Goal: Task Accomplishment & Management: Complete application form

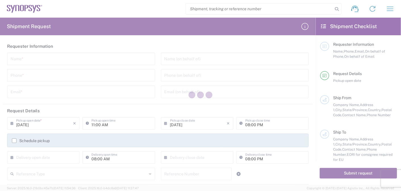
type input "[GEOGRAPHIC_DATA]"
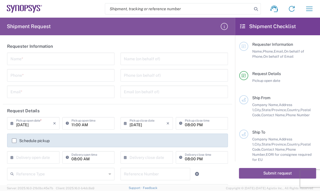
click at [190, 42] on header "Requester Information" at bounding box center [118, 46] width 230 height 13
drag, startPoint x: 43, startPoint y: 60, endPoint x: 75, endPoint y: 60, distance: 32.9
click at [43, 60] on input "text" at bounding box center [60, 58] width 101 height 10
paste input "[PERSON_NAME]"
type input "[PERSON_NAME]"
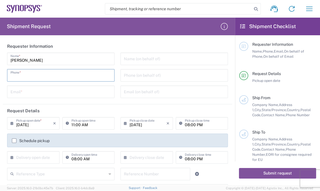
click at [45, 76] on input "tel" at bounding box center [60, 75] width 101 height 10
paste input "[PHONE_NUMBER]"
type input "[PHONE_NUMBER]"
click at [155, 75] on input "tel" at bounding box center [174, 75] width 101 height 10
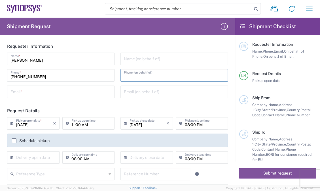
paste input "[PHONE_NUMBER]"
type input "[PHONE_NUMBER]"
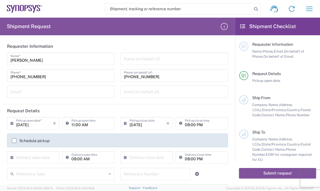
drag, startPoint x: 60, startPoint y: 92, endPoint x: 65, endPoint y: 92, distance: 5.1
click at [60, 92] on input "text" at bounding box center [60, 91] width 101 height 10
paste input "[EMAIL_ADDRESS][PERSON_NAME][DOMAIN_NAME]"
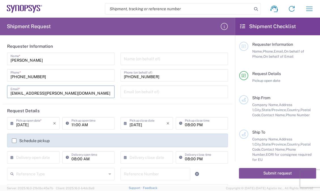
type input "[EMAIL_ADDRESS][PERSON_NAME][DOMAIN_NAME]"
drag, startPoint x: 143, startPoint y: 92, endPoint x: 152, endPoint y: 93, distance: 9.5
click at [143, 92] on input "text" at bounding box center [174, 91] width 101 height 10
paste input "[EMAIL_ADDRESS][PERSON_NAME][DOMAIN_NAME]"
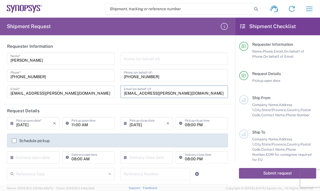
type input "[EMAIL_ADDRESS][PERSON_NAME][DOMAIN_NAME]"
drag, startPoint x: 140, startPoint y: 61, endPoint x: 143, endPoint y: 62, distance: 3.6
click at [140, 61] on input "text" at bounding box center [174, 58] width 101 height 10
paste input "E-Elements Technology Co., Ltd"
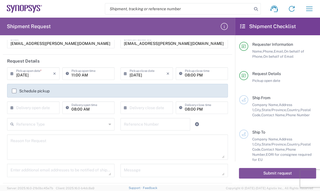
scroll to position [52, 0]
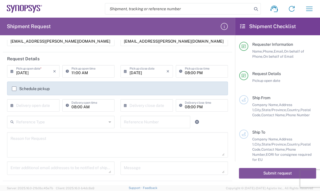
type input "E-Elements Technology Co., Ltd"
click at [91, 72] on input "11:00 AM" at bounding box center [92, 71] width 40 height 10
type input ":00 AM"
drag, startPoint x: 165, startPoint y: 71, endPoint x: 188, endPoint y: 71, distance: 22.4
click at [167, 71] on icon "×" at bounding box center [168, 71] width 3 height 9
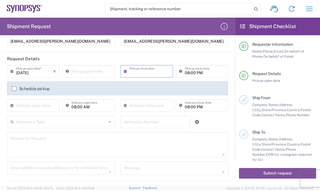
click at [205, 74] on input "08:00 PM" at bounding box center [205, 71] width 40 height 10
type input ":00 PM"
drag, startPoint x: 197, startPoint y: 73, endPoint x: 131, endPoint y: 64, distance: 67.1
click at [131, 64] on agx-form-section "Request Details [DATE] × Pickup open date * Cancel Apply Pickup open time × Pic…" at bounding box center [118, 116] width 230 height 129
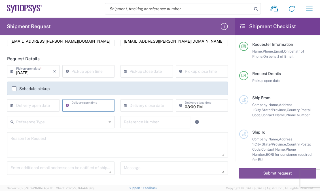
click at [204, 107] on input "08:00 PM" at bounding box center [205, 105] width 40 height 10
type input ":00 PM"
click at [192, 104] on input ":00 PM" at bounding box center [205, 105] width 40 height 10
drag, startPoint x: 196, startPoint y: 105, endPoint x: 146, endPoint y: 96, distance: 50.8
click at [128, 97] on div "[DATE] × Pickup open date * Cancel Apply Pickup open time × Pickup close date C…" at bounding box center [117, 90] width 227 height 51
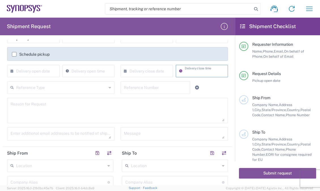
scroll to position [87, 0]
click at [171, 102] on textarea at bounding box center [117, 109] width 214 height 22
click at [76, 105] on textarea at bounding box center [117, 109] width 214 height 22
paste textarea "Shipment of 15 pcs of product SH100004216,model name HDMI_2_0_MGB2 to ALOM sub."
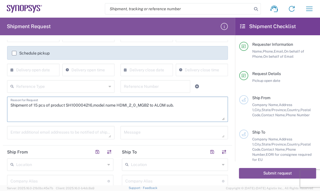
paste textarea "Shipment of 15 pcs of product SH100004216,model name HDMI_2_0_MGB2 to ALOM sub."
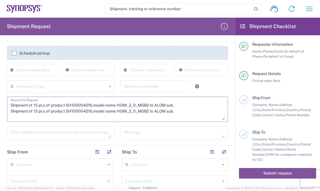
paste textarea "Shipment of 15 pcs of product SH100004216,model name HDMI_2_0_MGB2 to ALOM sub."
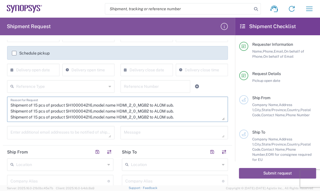
scroll to position [5, 0]
paste textarea "Shipment of 15 pcs of product SH100004216,model name HDMI_2_0_MGB2 to ALOM sub."
drag, startPoint x: 190, startPoint y: 102, endPoint x: 215, endPoint y: 108, distance: 25.5
click at [190, 102] on textarea "Shipment of 15 pcs of product SH100004216,model name HDMI_2_0_MGB2 to ALOM sub.…" at bounding box center [117, 109] width 214 height 22
click at [190, 116] on textarea "Shipment of 15 pcs of product SH100004216,model name HDMI_2_0_MGB2 to ALOM sub.…" at bounding box center [117, 109] width 214 height 22
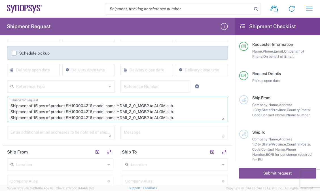
scroll to position [11, 0]
paste textarea "Shipment of 15 pcs of product SH100004216,model name HDMI_2_0_MGB2 to ALOM sub."
click at [203, 5] on input "search" at bounding box center [178, 8] width 147 height 11
click at [140, 181] on input "text" at bounding box center [173, 180] width 97 height 10
click at [123, 112] on textarea "Shipment of 15 pcs of product SH100004216,model name HDMI_2_0_MGB2 to ALOM sub.…" at bounding box center [117, 109] width 214 height 22
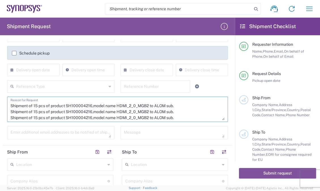
click at [188, 112] on textarea "Shipment of 15 pcs of product SH100004216,model name HDMI_2_0_MGB2 to ALOM sub.…" at bounding box center [117, 109] width 214 height 22
click at [53, 125] on div "[DATE] × Pickup open date * Cancel Apply Pickup open time × Pickup close date C…" at bounding box center [117, 87] width 227 height 114
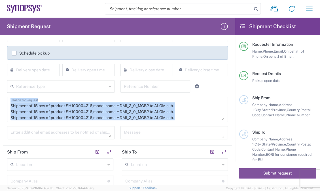
click at [120, 107] on textarea "Shipment of 15 pcs of product SH100004216,model name HDMI_2_0_MGB2 to ALOM sub.…" at bounding box center [117, 109] width 214 height 22
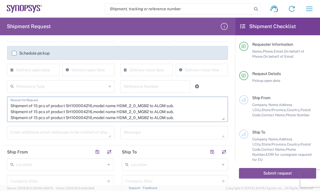
drag, startPoint x: 66, startPoint y: 106, endPoint x: 91, endPoint y: 106, distance: 25.0
click at [91, 106] on textarea "Shipment of 15 pcs of product SH100004216,model name HDMI_2_0_MGB2 to ALOM sub.…" at bounding box center [117, 109] width 214 height 22
paste textarea "5735"
click at [125, 106] on textarea "Shipment of 15 pcs of product SH100004216,model name HDMI_2_0_MGB2 to ALOM sub.…" at bounding box center [117, 109] width 214 height 22
drag, startPoint x: 118, startPoint y: 105, endPoint x: 151, endPoint y: 106, distance: 32.9
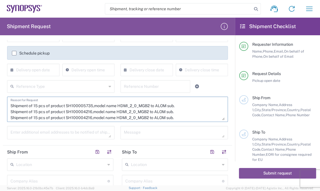
click at [151, 106] on textarea "Shipment of 15 pcs of product SH100004216,model name HDMI_2_0_MGB2 to ALOM sub.…" at bounding box center [117, 109] width 214 height 22
paste textarea "PERIPH_ETH_HT3 board supporting 1G Eth,o"
click at [139, 108] on textarea "Shipment of 15 pcs of product SH100004216,model name HDMI_2_0_MGB2 to ALOM sub.…" at bounding box center [117, 109] width 214 height 22
drag, startPoint x: 36, startPoint y: 106, endPoint x: 39, endPoint y: 104, distance: 3.6
click at [36, 106] on textarea "Shipment of 15 pcs of product SH100004216,model name HDMI_2_0_MGB2 to ALOM sub.…" at bounding box center [117, 109] width 214 height 22
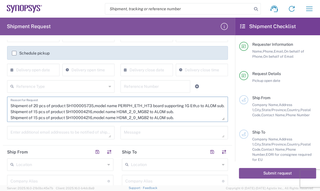
click at [67, 115] on textarea "Shipment of 15 pcs of product SH100004216,model name HDMI_2_0_MGB2 to ALOM sub.…" at bounding box center [117, 109] width 214 height 22
drag, startPoint x: 69, startPoint y: 115, endPoint x: 91, endPoint y: 112, distance: 22.8
click at [91, 112] on textarea "Shipment of 15 pcs of product SH100004216,model name HDMI_2_0_MGB2 to ALOM sub.…" at bounding box center [117, 109] width 214 height 22
paste textarea "573"
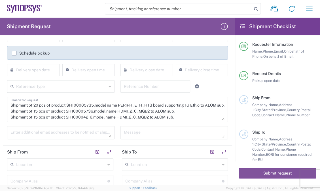
drag, startPoint x: 100, startPoint y: 110, endPoint x: 106, endPoint y: 112, distance: 7.0
click at [100, 110] on textarea "Shipment of 15 pcs of product SH100004216,model name HDMI_2_0_MGB2 to ALOM sub.…" at bounding box center [117, 109] width 214 height 22
drag, startPoint x: 117, startPoint y: 111, endPoint x: 124, endPoint y: 111, distance: 7.7
click at [124, 111] on textarea "Shipment of 15 pcs of product SH100004216,model name HDMI_2_0_MGB2 to ALOM sub.…" at bounding box center [117, 109] width 214 height 22
click at [123, 111] on textarea "Shipment of 15 pcs of product SH100004216,model name HDMI_2_0_MGB2 to ALOM sub.…" at bounding box center [117, 109] width 214 height 22
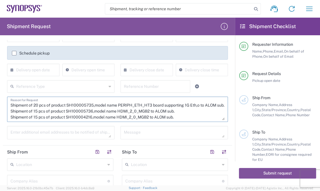
drag, startPoint x: 118, startPoint y: 111, endPoint x: 151, endPoint y: 111, distance: 32.6
click at [151, 111] on textarea "Shipment of 15 pcs of product SH100004216,model name HDMI_2_0_MGB2 to ALOM sub.…" at bounding box center [117, 109] width 214 height 22
paste textarea "FMCPLUS_MGB2_HT3"
click at [38, 110] on textarea "Shipment of 15 pcs of product SH100004216,model name HDMI_2_0_MGB2 to ALOM sub.…" at bounding box center [117, 109] width 214 height 22
click at [76, 127] on div "Enter additional email addresses to be notified of shipment" at bounding box center [61, 132] width 108 height 13
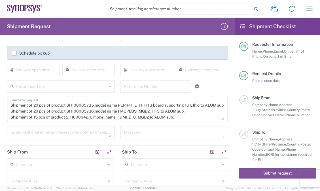
drag, startPoint x: 67, startPoint y: 117, endPoint x: 91, endPoint y: 117, distance: 24.1
click at [91, 117] on textarea "Shipment of 15 pcs of product SH100004216,model name HDMI_2_0_MGB2 to ALOM sub.…" at bounding box center [117, 109] width 214 height 22
paste textarea "7485"
click at [114, 116] on textarea "Shipment of 15 pcs of product SH100004216,model name HDMI_2_0_MGB2 to ALOM sub.…" at bounding box center [117, 109] width 214 height 22
drag, startPoint x: 119, startPoint y: 117, endPoint x: 150, endPoint y: 118, distance: 31.5
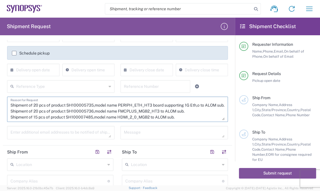
click at [150, 118] on textarea "Shipment of 15 pcs of product SH100004216,model name HDMI_2_0_MGB2 to ALOM sub.…" at bounding box center [117, 109] width 214 height 22
paste textarea "CP board GMSL2_HT3"
click at [192, 117] on textarea "Shipment of 15 pcs of product SH100004216,model name HDMI_2_0_MGB2 to ALOM sub.…" at bounding box center [117, 109] width 214 height 22
drag, startPoint x: 55, startPoint y: 117, endPoint x: 66, endPoint y: 117, distance: 10.8
click at [57, 117] on textarea "Shipment of 15 pcs of product SH100004216,model name HDMI_2_0_MGB2 to ALOM sub.…" at bounding box center [117, 109] width 214 height 22
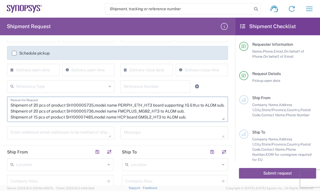
click at [37, 117] on textarea "Shipment of 15 pcs of product SH100004216,model name HDMI_2_0_MGB2 to ALOM sub.…" at bounding box center [117, 109] width 214 height 22
click at [192, 120] on div "Shipment of 15 pcs of product SH100004216,model name HDMI_2_0_MGB2 to ALOM sub.…" at bounding box center [117, 108] width 221 height 25
click at [194, 118] on textarea "Shipment of 15 pcs of product SH100004216,model name HDMI_2_0_MGB2 to ALOM sub.…" at bounding box center [117, 109] width 214 height 22
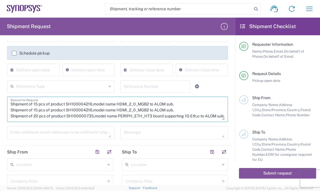
scroll to position [0, 0]
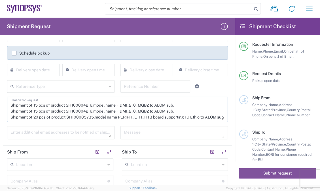
click at [10, 117] on textarea "Shipment of 15 pcs of product SH100004216,model name HDMI_2_0_MGB2 to ALOM sub.…" at bounding box center [117, 109] width 214 height 22
drag, startPoint x: 10, startPoint y: 117, endPoint x: 4, endPoint y: 101, distance: 16.7
click at [4, 101] on main "[DATE] × Pickup open date * Cancel Apply Pickup open time × Pickup close date C…" at bounding box center [118, 87] width 230 height 114
drag, startPoint x: 72, startPoint y: 114, endPoint x: 87, endPoint y: 108, distance: 16.9
click at [72, 114] on textarea "Shipment of 15 pcs of product SH100004216,model name HDMI_2_0_MGB2 to ALOM sub.…" at bounding box center [117, 109] width 214 height 22
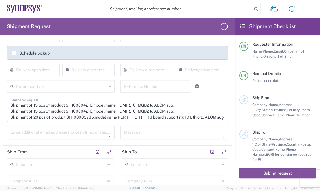
drag, startPoint x: 10, startPoint y: 104, endPoint x: 177, endPoint y: 110, distance: 166.4
click at [177, 110] on textarea "Shipment of 15 pcs of product SH100004216,model name HDMI_2_0_MGB2 to ALOM sub.…" at bounding box center [117, 109] width 214 height 22
click at [197, 116] on textarea "Shipment of 20 pcs of product SH100005735,model name PERIPH_ETH_HT3 board suppo…" at bounding box center [117, 109] width 214 height 22
paste textarea "Shipment of 15 pcs of product SH100004216,model name HDMI_2_0_MGB2 to ALOM sub.…"
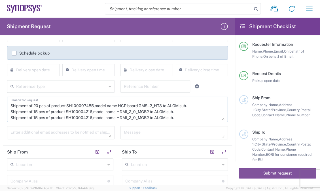
scroll to position [17, 0]
drag, startPoint x: 89, startPoint y: 113, endPoint x: 91, endPoint y: 107, distance: 6.5
click at [89, 113] on textarea "Shipment of 20 pcs of product SH100005735,model name PERIPH_ETH_HT3 board suppo…" at bounding box center [117, 109] width 214 height 22
drag, startPoint x: 68, startPoint y: 112, endPoint x: 76, endPoint y: 112, distance: 8.8
click at [78, 112] on textarea "Shipment of 20 pcs of product SH100005735,model name PERIPH_ETH_HT3 board suppo…" at bounding box center [117, 109] width 214 height 22
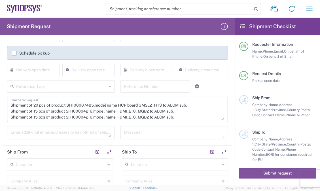
click at [73, 112] on textarea "Shipment of 20 pcs of product SH100005735,model name PERIPH_ETH_HT3 board suppo…" at bounding box center [117, 109] width 214 height 22
drag, startPoint x: 67, startPoint y: 112, endPoint x: 91, endPoint y: 112, distance: 24.4
click at [91, 112] on textarea "Shipment of 20 pcs of product SH100005735,model name PERIPH_ETH_HT3 board suppo…" at bounding box center [117, 109] width 214 height 22
paste textarea "049"
click at [153, 102] on textarea "Shipment of 20 pcs of product SH100005735,model name PERIPH_ETH_HT3 board suppo…" at bounding box center [117, 109] width 214 height 22
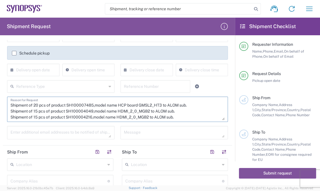
drag, startPoint x: 118, startPoint y: 111, endPoint x: 151, endPoint y: 112, distance: 33.5
click at [151, 112] on textarea "Shipment of 20 pcs of product SH100005735,model name PERIPH_ETH_HT3 board suppo…" at bounding box center [117, 109] width 214 height 22
paste textarea "PCIe Gen 45 RC MGB2 board"
click at [72, 116] on textarea "Shipment of 20 pcs of product SH100005735,model name PERIPH_ETH_HT3 board suppo…" at bounding box center [117, 109] width 214 height 22
click at [36, 110] on textarea "Shipment of 20 pcs of product SH100005735,model name PERIPH_ETH_HT3 board suppo…" at bounding box center [117, 109] width 214 height 22
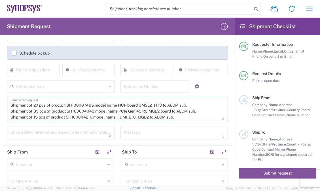
click at [37, 117] on textarea "Shipment of 20 pcs of product SH100005735,model name PERIPH_ETH_HT3 board suppo…" at bounding box center [117, 109] width 214 height 22
drag, startPoint x: 66, startPoint y: 117, endPoint x: 91, endPoint y: 117, distance: 25.3
click at [91, 117] on textarea "Shipment of 20 pcs of product SH100005735,model name PERIPH_ETH_HT3 board suppo…" at bounding box center [117, 109] width 214 height 22
paste textarea "050"
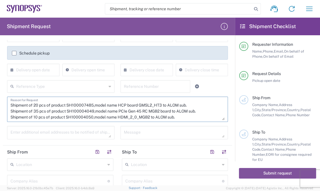
click at [122, 118] on textarea "Shipment of 20 pcs of product SH100005735,model name PERIPH_ETH_HT3 board suppo…" at bounding box center [117, 109] width 214 height 22
drag, startPoint x: 118, startPoint y: 116, endPoint x: 150, endPoint y: 119, distance: 32.2
click at [150, 119] on textarea "Shipment of 20 pcs of product SH100005735,model name PERIPH_ETH_HT3 board suppo…" at bounding box center [117, 109] width 214 height 22
paste textarea "PCIe Gen 45 EP MGB2 board"
type textarea "Shipment of 20 pcs of product SH100005735,model name PERIPH_ETH_HT3 board suppo…"
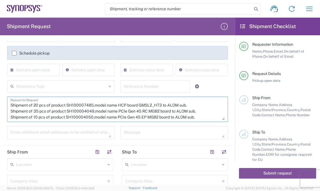
click at [184, 112] on textarea "Shipment of 20 pcs of product SH100005735,model name PERIPH_ETH_HT3 board suppo…" at bounding box center [117, 109] width 214 height 22
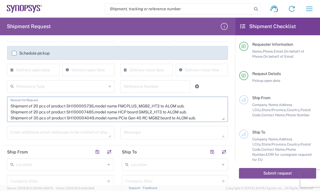
scroll to position [0, 0]
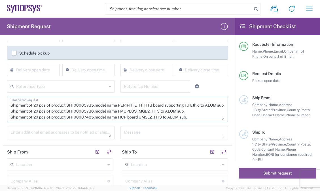
click at [183, 114] on textarea "Shipment of 20 pcs of product SH100005735,model name PERIPH_ETH_HT3 board suppo…" at bounding box center [117, 109] width 214 height 22
click at [75, 131] on textarea at bounding box center [60, 132] width 101 height 10
click at [22, 136] on textarea at bounding box center [60, 132] width 101 height 10
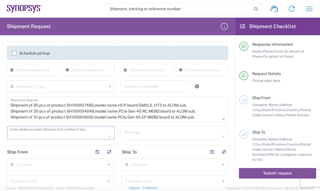
paste textarea "[EMAIL_ADDRESS][DOMAIN_NAME]"
type textarea "[EMAIL_ADDRESS][DOMAIN_NAME]"
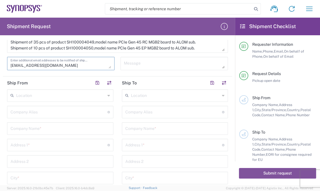
scroll to position [169, 0]
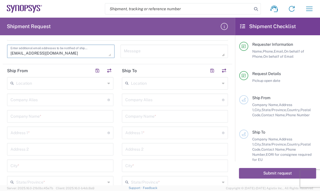
click at [19, 81] on input "text" at bounding box center [60, 83] width 89 height 10
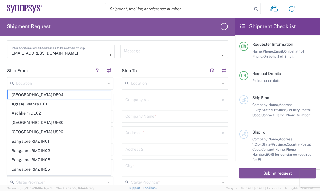
click at [47, 71] on header "Ship From" at bounding box center [60, 70] width 115 height 13
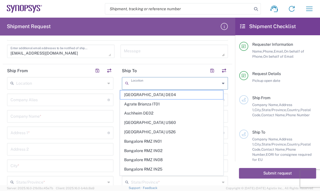
click at [157, 78] on input "text" at bounding box center [175, 83] width 89 height 10
paste input "US01 ALOM"
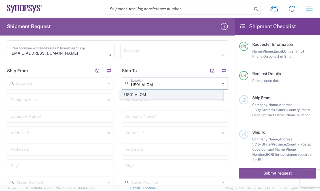
click at [163, 91] on span "US01 ALOM" at bounding box center [171, 94] width 103 height 9
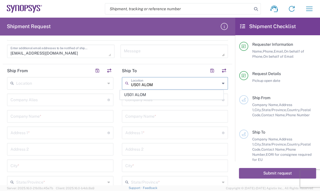
type input "US01 ALOM"
type input "Synopsys c/o ALOM"
type input "[STREET_ADDRESS]"
type input "Fremont"
type input "[US_STATE]"
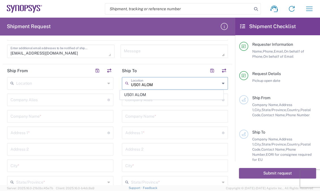
type input "94539"
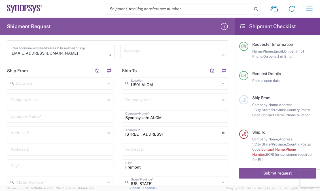
click at [58, 91] on div "Location [GEOGRAPHIC_DATA] DE04 Agrate Brianza IT01 [GEOGRAPHIC_DATA] DE02 [GEO…" at bounding box center [60, 191] width 106 height 229
click at [58, 96] on input "text" at bounding box center [58, 99] width 97 height 10
type input "E-Elements Technology Co., Ltd"
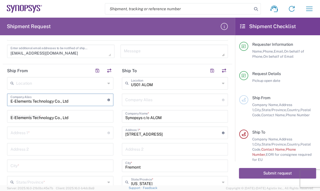
type input "[STREET_ADDRESS]"
type input "Neihu Dist., [GEOGRAPHIC_DATA], [GEOGRAPHIC_DATA] (R.O.C.)"
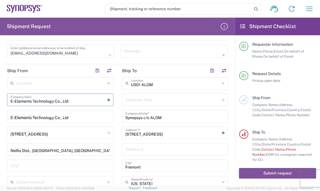
type input "[GEOGRAPHIC_DATA]"
type input "台灣"
type input "11491"
type input "0227918139"
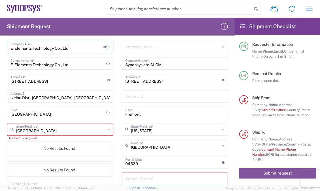
scroll to position [232, 0]
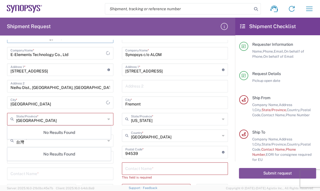
click at [3, 141] on main "Location [GEOGRAPHIC_DATA] DE04 Agrate Brianza IT01 [GEOGRAPHIC_DATA] DE02 [GEO…" at bounding box center [60, 131] width 115 height 234
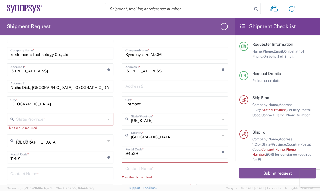
click at [38, 140] on input "[GEOGRAPHIC_DATA]" at bounding box center [60, 140] width 89 height 10
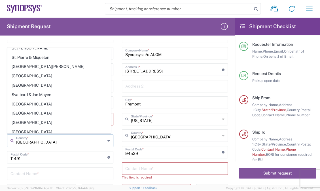
scroll to position [1995, 0]
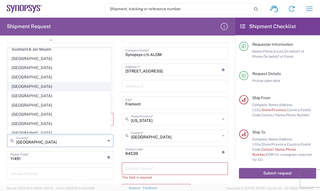
click at [36, 82] on span "[GEOGRAPHIC_DATA]" at bounding box center [59, 86] width 103 height 9
type input "[GEOGRAPHIC_DATA]"
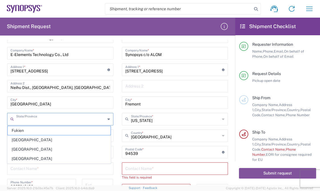
click at [70, 117] on input "text" at bounding box center [60, 119] width 89 height 10
type input "[GEOGRAPHIC_DATA]"
type input "台灣"
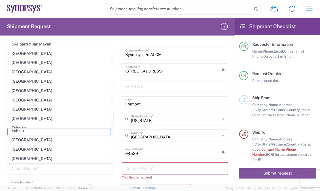
scroll to position [0, 0]
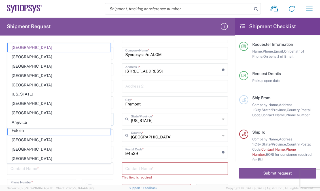
click at [5, 139] on main "Location [GEOGRAPHIC_DATA] DE04 Agrate Brianza IT01 [GEOGRAPHIC_DATA] DE02 [GEO…" at bounding box center [60, 128] width 115 height 229
type input "[GEOGRAPHIC_DATA]"
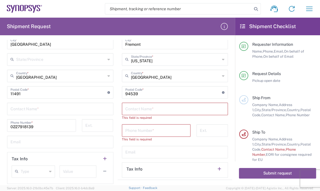
scroll to position [293, 0]
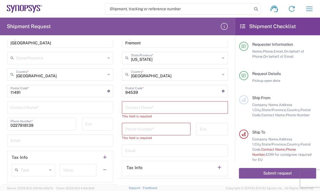
click at [118, 78] on main "US01 ALOM Location [GEOGRAPHIC_DATA] [GEOGRAPHIC_DATA] Agrate Brianza IT01 [GEO…" at bounding box center [175, 64] width 115 height 223
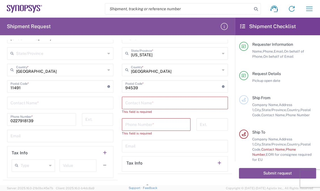
scroll to position [290, 0]
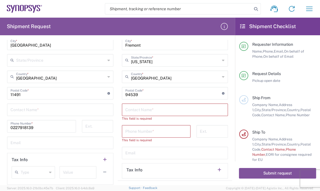
click at [24, 108] on input "text" at bounding box center [60, 109] width 100 height 10
paste input "[PERSON_NAME]"
type input "[PERSON_NAME]"
click at [59, 146] on div "Email" at bounding box center [60, 142] width 106 height 12
paste input "[EMAIL_ADDRESS][DOMAIN_NAME]"
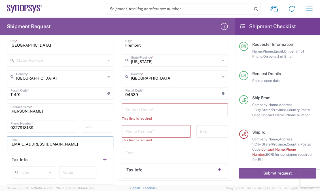
type input "[EMAIL_ADDRESS][DOMAIN_NAME]"
click at [165, 109] on input "text" at bounding box center [175, 109] width 100 height 10
paste input "[PERSON_NAME]"
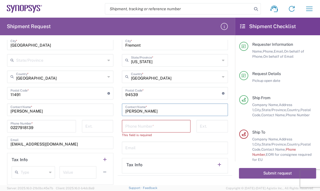
type input "[PERSON_NAME]"
click at [126, 121] on input "tel" at bounding box center [156, 126] width 62 height 10
paste input "[PHONE_NUMBER]"
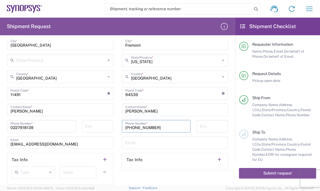
type input "[PHONE_NUMBER]"
click at [154, 140] on input "text" at bounding box center [175, 142] width 100 height 10
paste input "[EMAIL_ADDRESS][DOMAIN_NAME]"
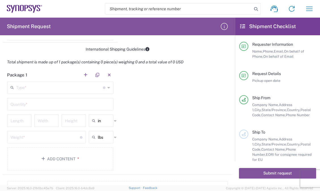
scroll to position [442, 0]
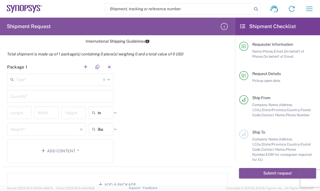
type input "[EMAIL_ADDRESS][DOMAIN_NAME]"
click at [37, 80] on input "text" at bounding box center [59, 79] width 87 height 10
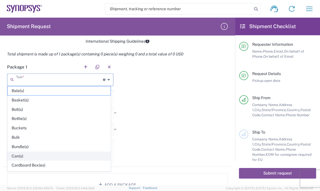
click at [30, 154] on span "Can(s)" at bounding box center [59, 156] width 103 height 9
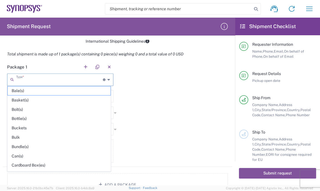
type input "Can(s)"
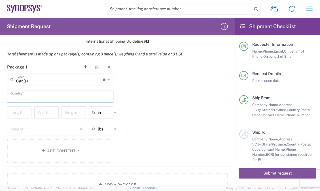
click at [57, 96] on input "text" at bounding box center [60, 96] width 100 height 10
type input "1"
click at [102, 114] on input "text" at bounding box center [105, 112] width 14 height 9
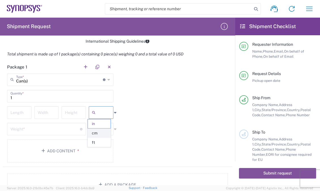
click at [98, 131] on span "cm" at bounding box center [99, 133] width 23 height 9
type input "cm"
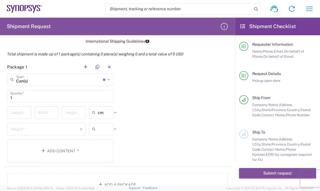
click at [99, 128] on input "text" at bounding box center [105, 128] width 14 height 9
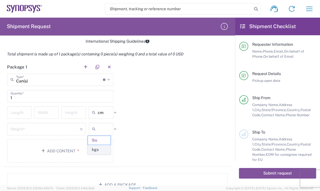
click at [100, 146] on span "kgs" at bounding box center [99, 149] width 23 height 9
type input "kgs"
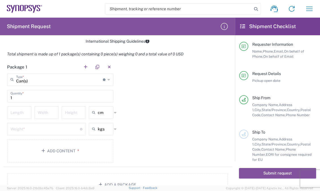
click at [156, 128] on div "Package 1 Can(s) Type * Material used to package goods Bale(s) Basket(s) Bolt(s…" at bounding box center [118, 113] width 230 height 106
click at [173, 90] on div "Package 1 Can(s) Type * Material used to package goods Bale(s) Basket(s) Bolt(s…" at bounding box center [118, 113] width 230 height 106
drag, startPoint x: 131, startPoint y: 121, endPoint x: 145, endPoint y: 117, distance: 14.1
click at [132, 121] on div "Package 1 Can(s) Type * Material used to package goods Bale(s) Basket(s) Bolt(s…" at bounding box center [118, 113] width 230 height 106
click at [19, 108] on input "number" at bounding box center [19, 112] width 18 height 10
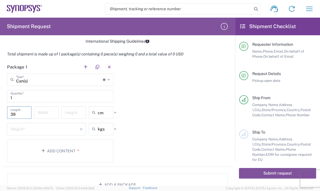
type input "39"
type input "34"
type input "29"
type input "cm"
type input "3.4"
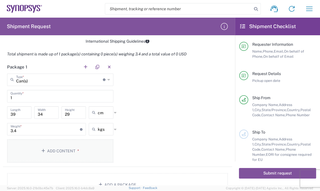
click at [77, 145] on button "Add Content *" at bounding box center [60, 150] width 106 height 23
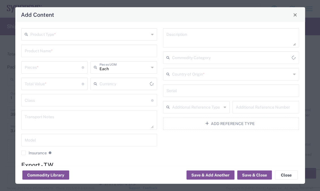
type input "US Dollar"
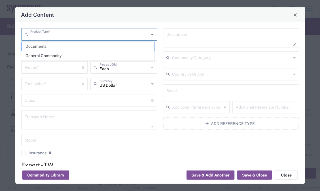
drag, startPoint x: 102, startPoint y: 36, endPoint x: 75, endPoint y: 52, distance: 31.4
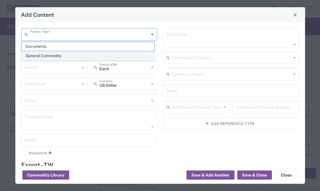
click at [102, 36] on input "text" at bounding box center [89, 34] width 119 height 10
click at [65, 54] on span "General Commodity" at bounding box center [88, 55] width 133 height 9
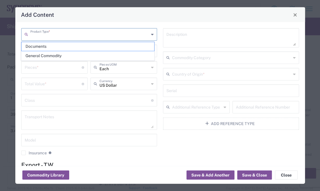
type input "General Commodity"
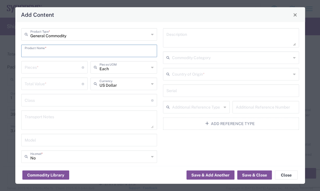
click at [65, 49] on input "text" at bounding box center [89, 50] width 129 height 10
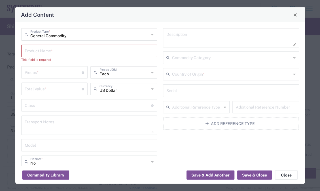
click at [66, 47] on input "text" at bounding box center [89, 50] width 129 height 10
paste input "PERIPH_ETH_HT3 board supporting 1G Eth,o"
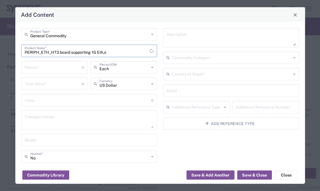
type input "PERIPH_ETH_HT3 board supporting 1G Eth,o"
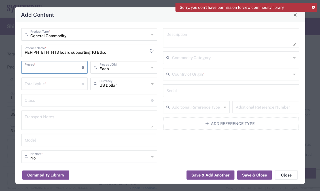
click at [58, 69] on input "number" at bounding box center [53, 67] width 57 height 10
type input "20"
click at [35, 83] on input "number" at bounding box center [53, 83] width 57 height 10
type input "27000"
click at [47, 116] on textarea at bounding box center [89, 120] width 129 height 16
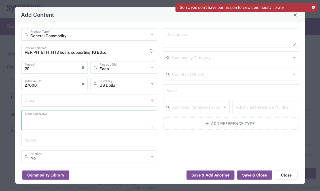
click at [72, 114] on textarea at bounding box center [89, 120] width 129 height 16
paste textarea "The shipment is transported by KWE using air freight."
type textarea "The shipment is transported by KWE using air freight."
click at [200, 31] on textarea at bounding box center [231, 38] width 129 height 16
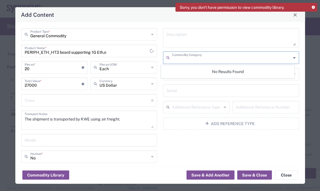
click at [208, 61] on input "text" at bounding box center [231, 57] width 119 height 10
click at [184, 84] on div "Serial" at bounding box center [231, 90] width 136 height 12
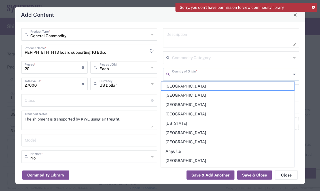
click at [188, 75] on input "text" at bounding box center [231, 74] width 119 height 10
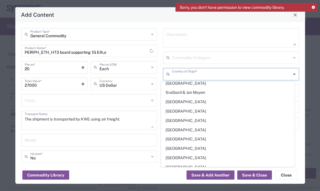
scroll to position [1950, 0]
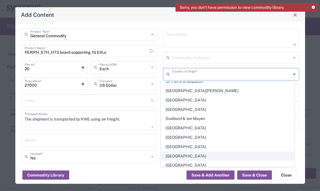
click at [184, 152] on span "[GEOGRAPHIC_DATA]" at bounding box center [227, 156] width 133 height 9
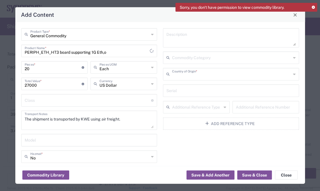
type input "[GEOGRAPHIC_DATA]"
click at [192, 146] on div "Description Commodity Category [GEOGRAPHIC_DATA] Country of Origin * Serial Add…" at bounding box center [231, 118] width 142 height 181
click at [190, 147] on div "Description Commodity Category [GEOGRAPHIC_DATA] Country of Origin * Serial Add…" at bounding box center [231, 118] width 142 height 181
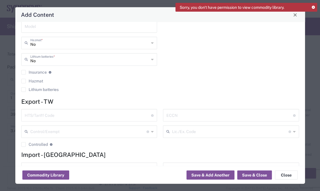
scroll to position [119, 0]
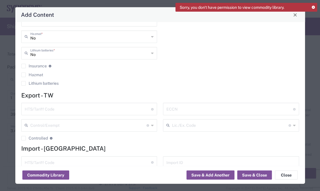
click at [103, 104] on input "text" at bounding box center [88, 109] width 127 height 10
paste input "8473.30.00.00-6"
type input "8473.30.00.00-6"
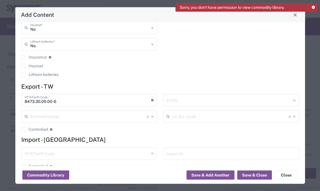
scroll to position [140, 0]
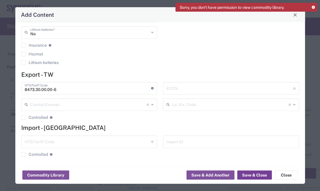
click at [249, 173] on button "Save & Close" at bounding box center [255, 174] width 35 height 9
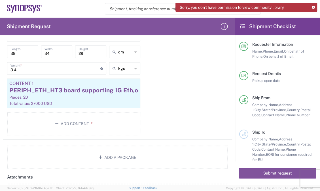
scroll to position [536, 0]
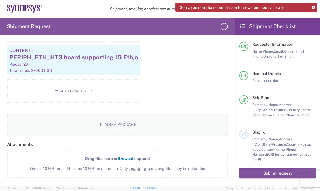
click at [112, 117] on button "Add a Package" at bounding box center [117, 124] width 221 height 23
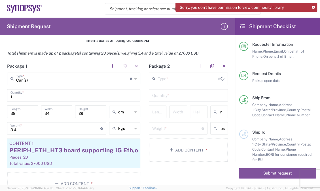
scroll to position [453, 0]
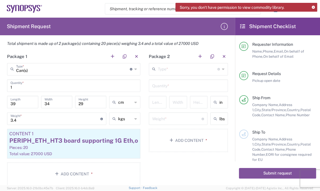
click at [214, 97] on icon at bounding box center [217, 101] width 6 height 9
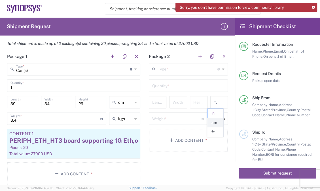
click at [216, 121] on span "cm" at bounding box center [216, 122] width 16 height 9
type input "cm"
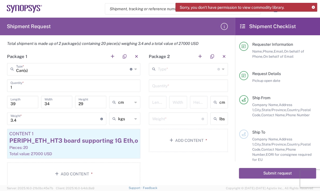
click at [215, 117] on icon at bounding box center [217, 118] width 6 height 9
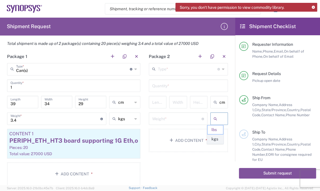
click at [216, 138] on span "kgs" at bounding box center [216, 139] width 16 height 9
type input "kgs"
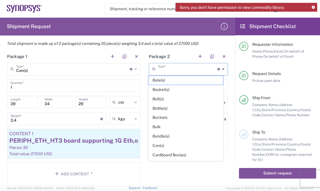
click at [176, 70] on input "text" at bounding box center [188, 69] width 60 height 10
click at [157, 143] on span "Can(s)" at bounding box center [186, 145] width 75 height 9
type input "Can(s)"
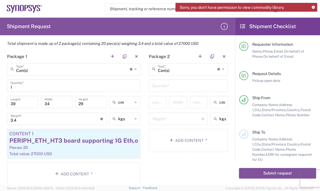
click at [175, 85] on input "text" at bounding box center [188, 85] width 72 height 10
type input "1"
click at [152, 104] on input "number" at bounding box center [159, 101] width 14 height 10
type input "39"
type input "34"
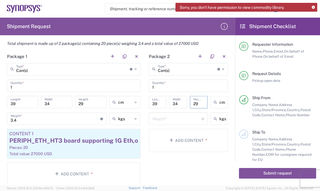
type input "29"
click at [176, 114] on input "number" at bounding box center [176, 118] width 49 height 10
type input "4.2"
click at [195, 135] on button "Add Content *" at bounding box center [188, 140] width 79 height 23
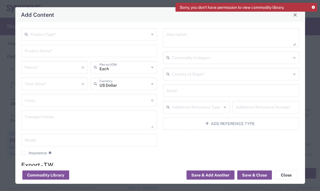
click at [56, 27] on div "Product Type * Product Name * Pieces * Number of pieces inside all the packages…" at bounding box center [160, 94] width 290 height 144
click at [58, 32] on input "text" at bounding box center [89, 34] width 119 height 10
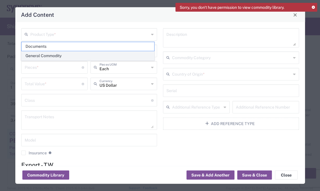
click at [58, 52] on span "General Commodity" at bounding box center [88, 55] width 133 height 9
type input "General Commodity"
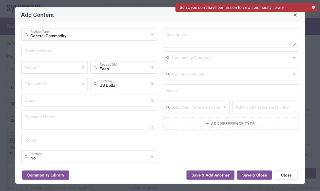
click at [64, 49] on input "text" at bounding box center [89, 50] width 129 height 10
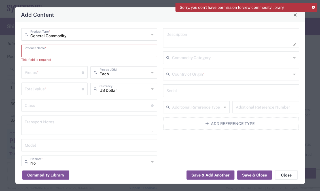
click at [79, 51] on input "text" at bounding box center [89, 50] width 129 height 10
paste input "FMCPLUS_MGB2_HT3 adapter board"
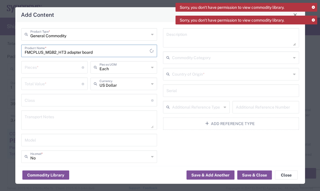
type input "FMCPLUS_MGB2_HT3 adapter board"
click at [52, 67] on input "number" at bounding box center [53, 67] width 57 height 10
type input "20"
click at [55, 85] on input "number" at bounding box center [53, 83] width 57 height 10
type input "30000"
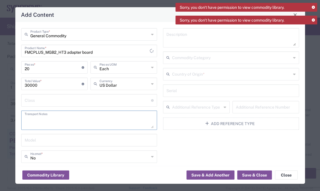
click at [67, 116] on textarea at bounding box center [89, 120] width 129 height 16
paste textarea "The shipment is transported by KWE using air freight."
type textarea "The shipment is transported by KWE using air freight."
click at [243, 29] on div "Description" at bounding box center [231, 37] width 136 height 19
click at [314, 19] on icon at bounding box center [313, 20] width 3 height 3
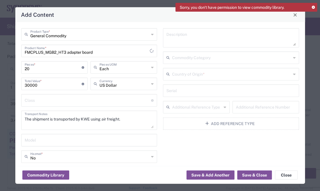
click at [314, 6] on icon at bounding box center [313, 7] width 3 height 3
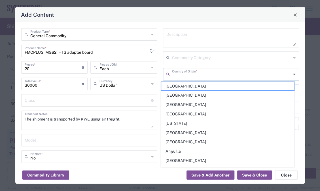
click at [246, 76] on input "text" at bounding box center [231, 74] width 119 height 10
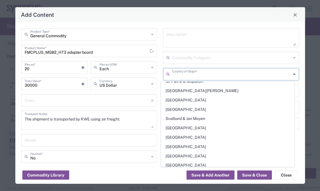
scroll to position [1969, 0]
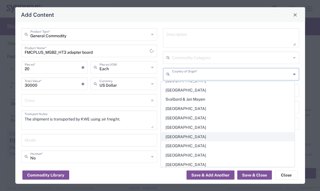
click at [184, 132] on span "[GEOGRAPHIC_DATA]" at bounding box center [227, 136] width 133 height 9
type input "[GEOGRAPHIC_DATA]"
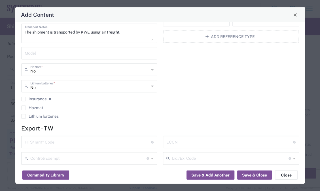
scroll to position [87, 0]
click at [50, 139] on input "text" at bounding box center [88, 141] width 127 height 10
paste input "8473.30.00.00-6"
type input "8473.30.00.00-6"
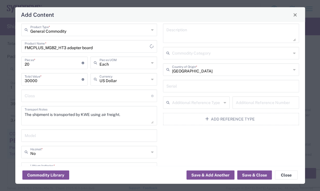
scroll to position [8, 0]
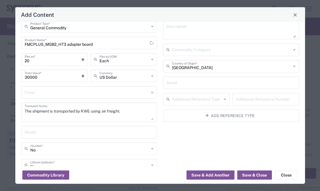
drag, startPoint x: 186, startPoint y: 139, endPoint x: 221, endPoint y: 103, distance: 50.4
click at [186, 139] on div "Description Commodity Category [GEOGRAPHIC_DATA] Country of Origin * Serial Add…" at bounding box center [231, 110] width 142 height 181
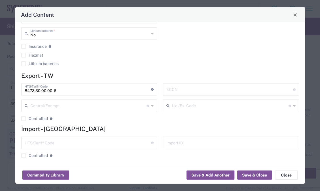
scroll to position [140, 0]
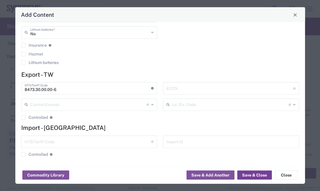
click at [255, 175] on button "Save & Close" at bounding box center [255, 174] width 35 height 9
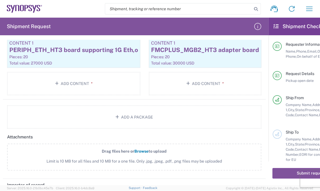
scroll to position [564, 0]
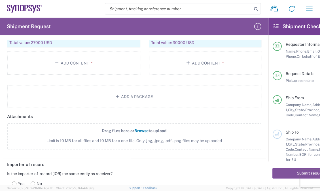
click at [147, 99] on button "Add a Package" at bounding box center [134, 96] width 255 height 23
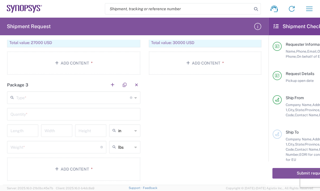
click at [164, 96] on div "Package 1 Can(s) Type * Material used to package goods Bale(s) Basket(s) Bolt(s…" at bounding box center [134, 61] width 263 height 245
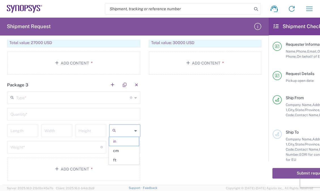
click at [125, 131] on input "text" at bounding box center [125, 130] width 14 height 9
click at [121, 149] on span "cm" at bounding box center [124, 150] width 30 height 9
type input "cm"
click at [121, 144] on input "text" at bounding box center [125, 146] width 14 height 9
click at [122, 163] on span "kgs" at bounding box center [124, 167] width 30 height 9
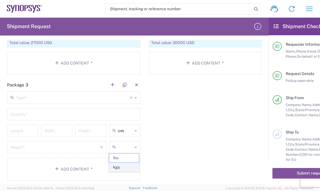
type input "kgs"
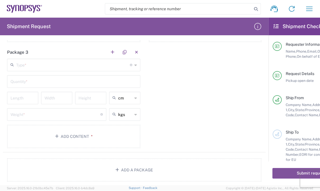
scroll to position [601, 0]
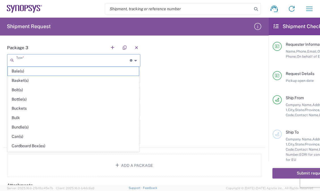
click at [90, 57] on input "text" at bounding box center [73, 60] width 114 height 10
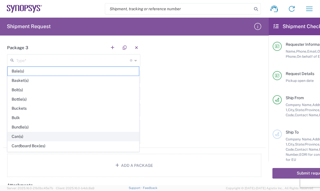
click at [26, 132] on span "Can(s)" at bounding box center [73, 136] width 131 height 9
type input "Can(s)"
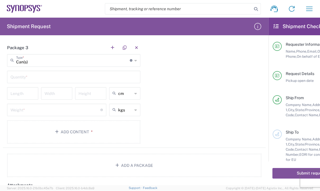
click at [55, 76] on input "text" at bounding box center [73, 77] width 127 height 10
type input "20"
click at [24, 90] on input "number" at bounding box center [22, 93] width 24 height 10
type input "64"
type input "54"
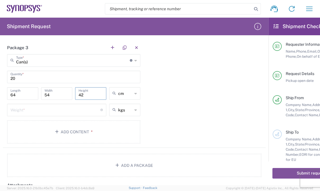
type input "42"
click at [35, 106] on input "number" at bounding box center [55, 109] width 90 height 10
type input "15.5"
click at [54, 126] on button "Add Content *" at bounding box center [73, 131] width 133 height 23
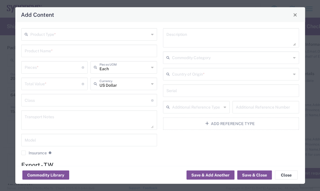
click at [71, 39] on div "Product Type *" at bounding box center [89, 34] width 136 height 12
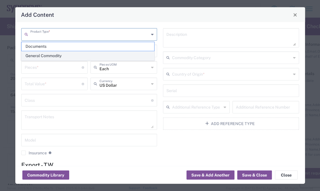
click at [70, 53] on span "General Commodity" at bounding box center [88, 55] width 133 height 9
type input "General Commodity"
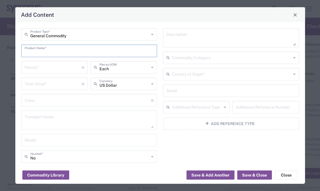
click at [71, 49] on input "text" at bounding box center [89, 50] width 129 height 10
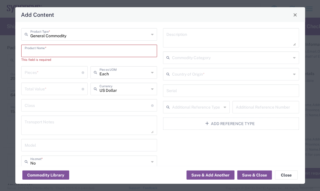
click at [86, 51] on input "text" at bounding box center [89, 50] width 129 height 10
paste input "HCP board GMSL2_HT3"
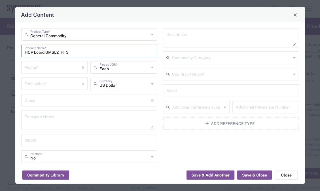
type input "HCP board GMSL2_HT3"
click at [60, 73] on div "Pieces * Number of pieces inside all the packages" at bounding box center [54, 67] width 67 height 12
click at [60, 70] on input "number" at bounding box center [53, 67] width 57 height 10
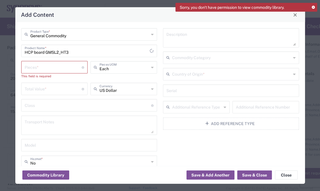
drag, startPoint x: 47, startPoint y: 69, endPoint x: 52, endPoint y: 49, distance: 20.9
click at [47, 69] on input "number" at bounding box center [53, 67] width 57 height 10
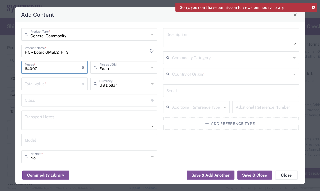
type input "64000"
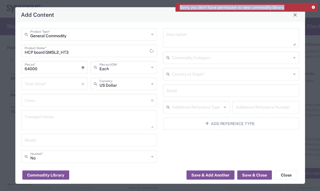
drag, startPoint x: 180, startPoint y: 5, endPoint x: 290, endPoint y: 5, distance: 109.2
click at [290, 5] on div "Sorry, you don't have permission to view commodity library." at bounding box center [247, 7] width 142 height 9
copy span "Sorry, you don't have permission to view commodity library."
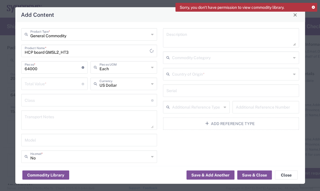
click at [314, 7] on icon at bounding box center [313, 7] width 3 height 3
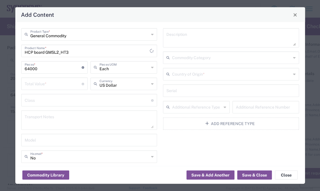
click at [59, 70] on input "64000" at bounding box center [53, 67] width 57 height 10
drag, startPoint x: 90, startPoint y: 53, endPoint x: -2, endPoint y: 39, distance: 92.9
click at [0, 39] on html "Shipment request Shipment tracking Employee non-product shipment request My shi…" at bounding box center [160, 95] width 320 height 191
paste input "SH100007485"
click at [111, 106] on div "Class 18 standardized commodity classifications indicating transportability" at bounding box center [89, 100] width 136 height 12
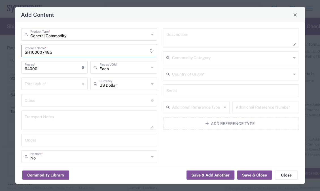
drag, startPoint x: 53, startPoint y: 51, endPoint x: 23, endPoint y: 51, distance: 30.1
click at [0, 46] on html "Shipment request Shipment tracking Employee non-product shipment request My shi…" at bounding box center [160, 95] width 320 height 191
paste input "HCP board GMSL2_HT3"
type input "HCP board GMSL2_HT3"
click at [64, 71] on input "64000" at bounding box center [53, 67] width 57 height 10
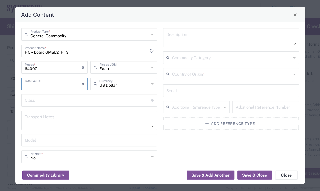
click at [60, 81] on input "number" at bounding box center [53, 83] width 57 height 10
click at [44, 81] on input "number" at bounding box center [53, 83] width 57 height 10
type input "64000"
drag, startPoint x: 183, startPoint y: 150, endPoint x: 166, endPoint y: 139, distance: 20.0
click at [183, 150] on div "Description Commodity Category Country of Origin * Serial Additional Reference …" at bounding box center [231, 118] width 142 height 181
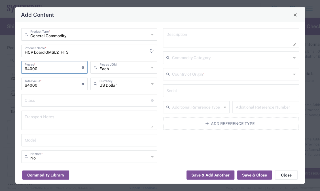
drag, startPoint x: 53, startPoint y: 68, endPoint x: -2, endPoint y: 49, distance: 58.0
click at [0, 49] on html "Shipment request Shipment tracking Employee non-product shipment request My shi…" at bounding box center [160, 95] width 320 height 191
type input "5"
type input "57"
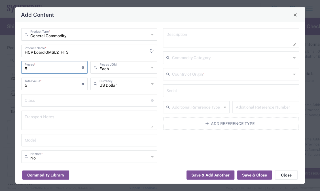
type input "57"
type input "576"
type input "5760"
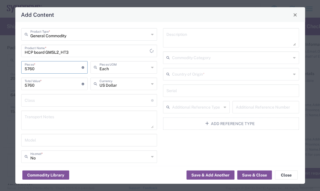
type input "57600"
click at [86, 112] on textarea at bounding box center [89, 120] width 129 height 16
click at [58, 115] on textarea at bounding box center [89, 120] width 129 height 16
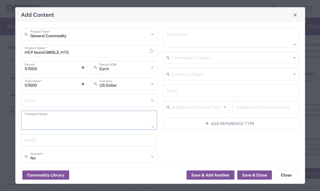
paste textarea "The shipment is transported by KWE using air freight."
type textarea "The shipment is transported by KWE using air freight."
drag, startPoint x: 207, startPoint y: 74, endPoint x: 222, endPoint y: 69, distance: 15.8
click at [207, 74] on input "text" at bounding box center [231, 74] width 119 height 10
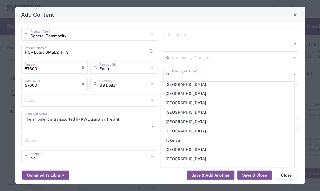
scroll to position [1976, 0]
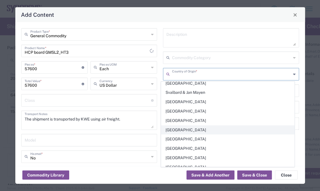
click at [167, 125] on span "[GEOGRAPHIC_DATA]" at bounding box center [227, 129] width 133 height 9
type input "[GEOGRAPHIC_DATA]"
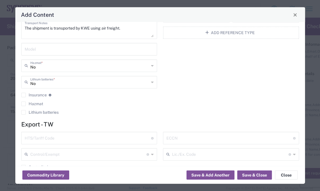
scroll to position [99, 0]
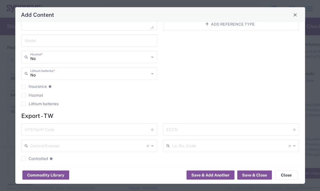
click at [87, 127] on input "text" at bounding box center [88, 129] width 127 height 10
paste input "8473.30.00.00-6"
type input "8473.30.00.00-6"
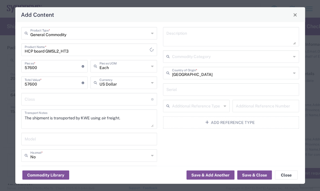
scroll to position [0, 0]
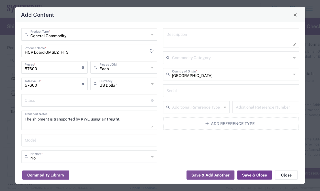
click at [263, 175] on button "Save & Close" at bounding box center [255, 174] width 35 height 9
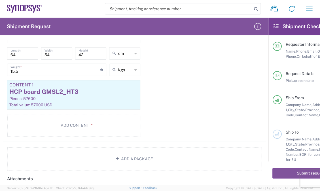
scroll to position [656, 0]
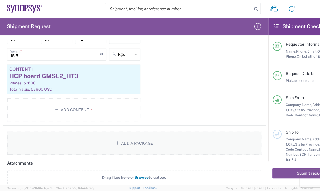
click at [154, 146] on button "Add a Package" at bounding box center [134, 142] width 255 height 23
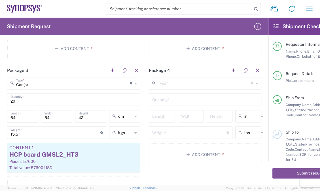
scroll to position [594, 0]
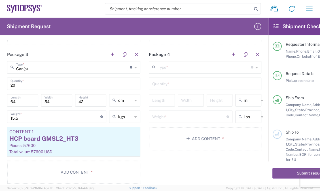
click at [184, 68] on input "text" at bounding box center [204, 67] width 93 height 10
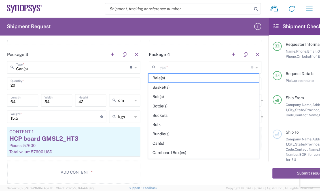
drag, startPoint x: 163, startPoint y: 142, endPoint x: 166, endPoint y: 129, distance: 14.0
click at [162, 142] on span "Can(s)" at bounding box center [204, 143] width 110 height 9
type input "Can(s)"
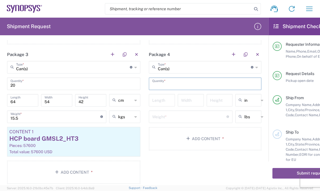
click at [164, 85] on input "text" at bounding box center [205, 83] width 106 height 10
type input "2"
type input "1"
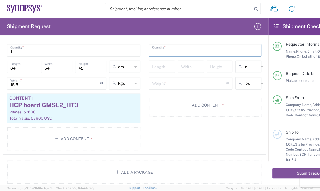
scroll to position [580, 0]
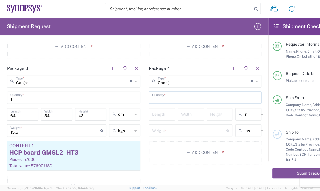
type input "1"
click at [255, 115] on input "text" at bounding box center [252, 114] width 14 height 9
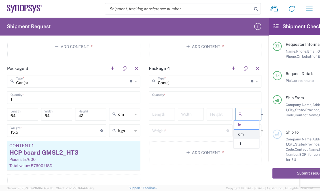
click at [250, 131] on span "cm" at bounding box center [246, 134] width 25 height 9
type input "cm"
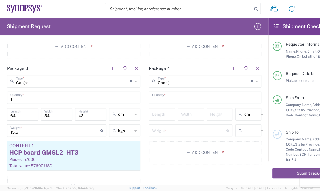
click at [250, 131] on input "text" at bounding box center [252, 130] width 14 height 9
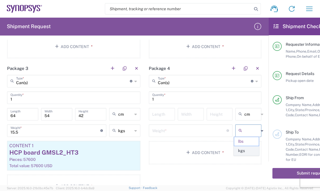
click at [249, 150] on span "kgs" at bounding box center [246, 150] width 25 height 9
type input "kgs"
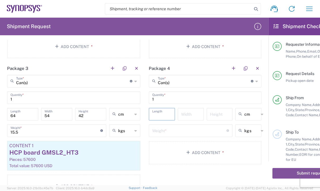
click at [166, 113] on input "number" at bounding box center [161, 114] width 19 height 10
type input "36"
click at [166, 132] on input "number" at bounding box center [189, 130] width 74 height 10
click at [183, 116] on input "number" at bounding box center [190, 114] width 19 height 10
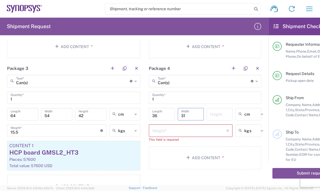
type input "31"
type input "26"
click at [169, 131] on input "number" at bounding box center [189, 130] width 74 height 10
type input "2.0"
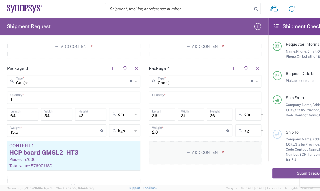
click at [178, 156] on button "Add Content *" at bounding box center [205, 152] width 113 height 23
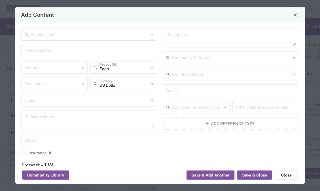
click at [79, 36] on input "text" at bounding box center [89, 34] width 119 height 10
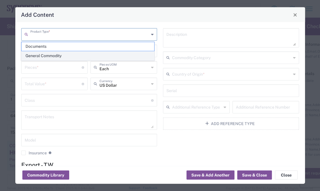
click at [76, 52] on span "General Commodity" at bounding box center [88, 55] width 133 height 9
type input "General Commodity"
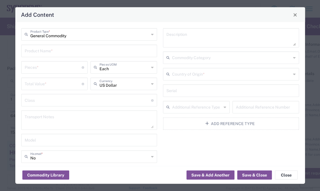
click at [90, 53] on input "text" at bounding box center [89, 50] width 129 height 10
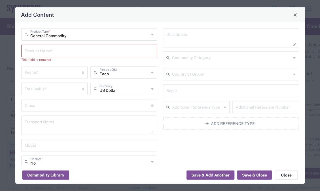
click at [69, 46] on input "text" at bounding box center [89, 50] width 129 height 10
paste input "HCP board GMSL2_HT3"
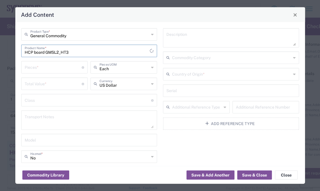
type input "HCP board GMSL2_HT3"
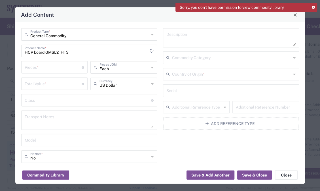
drag, startPoint x: 37, startPoint y: 65, endPoint x: 66, endPoint y: 52, distance: 31.6
click at [37, 65] on input "number" at bounding box center [53, 67] width 57 height 10
drag, startPoint x: 68, startPoint y: 71, endPoint x: 7, endPoint y: 1, distance: 92.1
click at [0, 24] on html "Sorry, you don't have permission to view commodity library. Shipment request Sh…" at bounding box center [160, 95] width 320 height 191
type input "2"
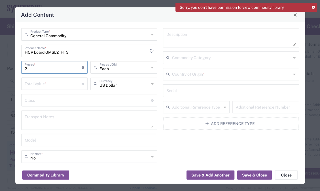
click at [33, 80] on input "number" at bounding box center [53, 83] width 57 height 10
type input "6400"
click at [68, 115] on textarea at bounding box center [89, 120] width 129 height 16
click at [61, 115] on textarea at bounding box center [89, 120] width 129 height 16
paste textarea "The shipment is transported by KWE using air freight."
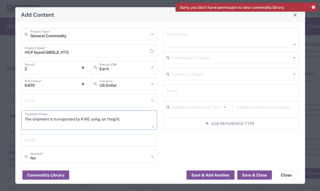
type textarea "The shipment is transported by KWE using air freight."
click at [239, 76] on input "text" at bounding box center [231, 74] width 119 height 10
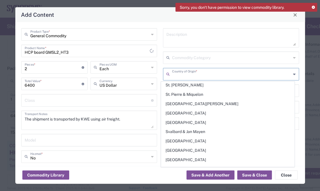
scroll to position [1956, 0]
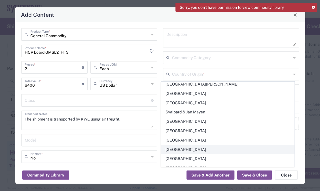
click at [186, 145] on span "[GEOGRAPHIC_DATA]" at bounding box center [227, 149] width 133 height 9
type input "[GEOGRAPHIC_DATA]"
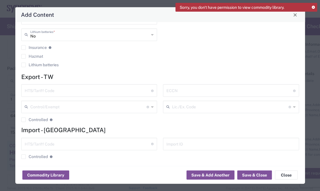
scroll to position [140, 0]
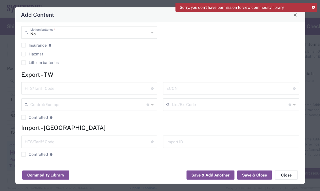
click at [79, 89] on input "text" at bounding box center [88, 88] width 127 height 10
paste input "8473.30.00.00-6"
type input "8473.30.00.00-6"
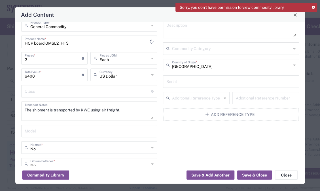
scroll to position [0, 0]
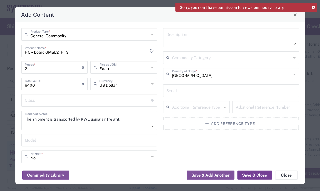
click at [257, 173] on button "Save & Close" at bounding box center [255, 174] width 35 height 9
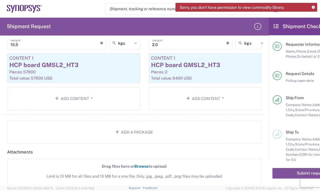
scroll to position [680, 0]
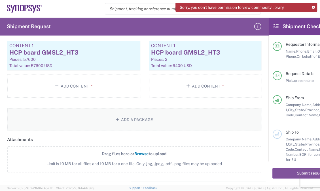
click at [164, 117] on button "Add a Package" at bounding box center [134, 119] width 255 height 23
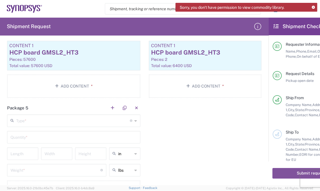
click at [51, 116] on input "text" at bounding box center [73, 120] width 114 height 10
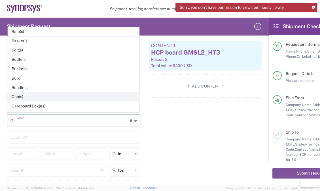
click at [25, 96] on span "Can(s)" at bounding box center [73, 96] width 131 height 9
type input "Can(s)"
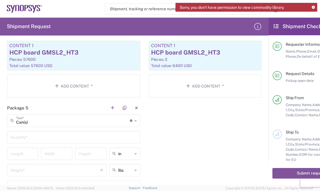
click at [41, 138] on input "text" at bounding box center [73, 137] width 127 height 10
type input "1"
click at [2, 150] on form "Requester Information [PERSON_NAME] Name * [PHONE_NUMBER] Phone * [EMAIL_ADDRES…" at bounding box center [134, 112] width 269 height 145
click at [14, 150] on input "number" at bounding box center [22, 153] width 24 height 10
drag, startPoint x: 198, startPoint y: 108, endPoint x: 214, endPoint y: 94, distance: 20.7
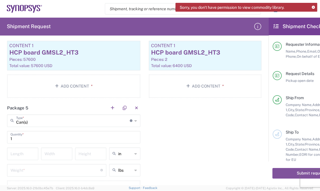
click at [198, 108] on div "Package 1 Can(s) Type * Material used to package goods Bale(s) Basket(s) Bolt(s…" at bounding box center [134, 15] width 263 height 385
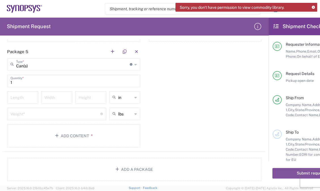
scroll to position [731, 0]
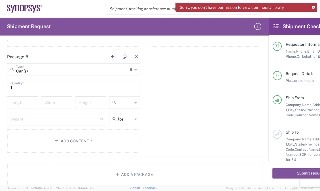
click at [123, 99] on input "text" at bounding box center [125, 102] width 14 height 9
click at [125, 121] on span "cm" at bounding box center [124, 121] width 30 height 9
type input "cm"
click at [129, 115] on input "text" at bounding box center [125, 118] width 14 height 9
click at [126, 139] on span "kgs" at bounding box center [124, 138] width 30 height 9
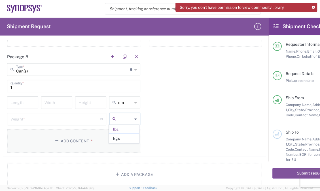
type input "kgs"
click at [16, 99] on input "number" at bounding box center [22, 102] width 24 height 10
type input "48"
type input "38"
type input ".6"
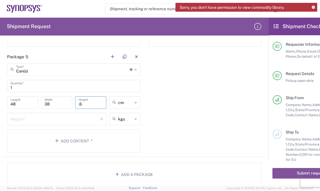
type input "cm"
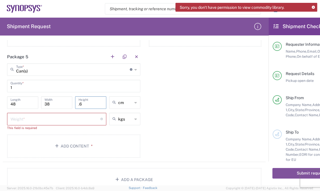
drag, startPoint x: 94, startPoint y: 105, endPoint x: 10, endPoint y: 77, distance: 87.7
click at [4, 87] on main "Can(s) Type * Material used to package goods Bale(s) Basket(s) Bolt(s) Bottle(s…" at bounding box center [74, 111] width 142 height 96
type input "36"
click at [21, 116] on input "number" at bounding box center [55, 119] width 90 height 10
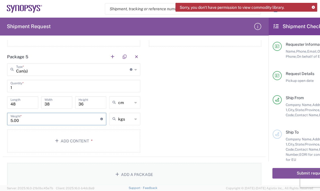
type input "5.00"
click at [75, 146] on button "Add Content *" at bounding box center [73, 140] width 133 height 23
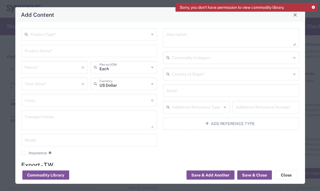
click at [76, 28] on div "Product Type *" at bounding box center [89, 34] width 136 height 12
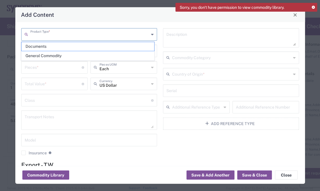
click at [76, 30] on input "text" at bounding box center [89, 34] width 119 height 10
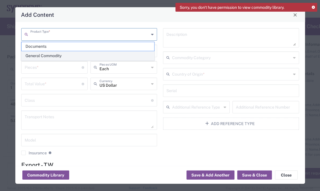
click at [91, 51] on span "General Commodity" at bounding box center [88, 55] width 133 height 9
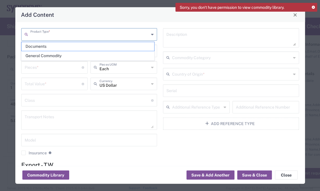
type input "General Commodity"
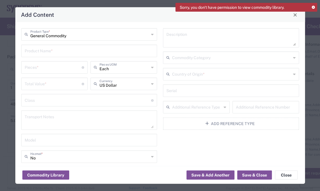
click at [313, 89] on div "Add Content General Commodity Product Type * Product Name * Pieces * Number of …" at bounding box center [160, 95] width 320 height 191
click at [50, 51] on input "text" at bounding box center [89, 50] width 129 height 10
paste input "PCIe Gen 4/5 RC MGB2 board"
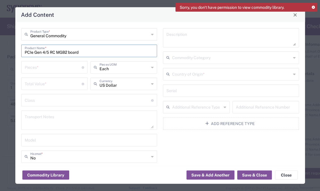
type input "PCIe Gen 4/5 RC MGB2 board"
click at [60, 66] on input "number" at bounding box center [53, 67] width 57 height 10
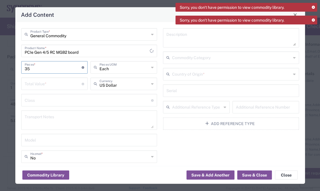
type input "35"
drag, startPoint x: 64, startPoint y: 85, endPoint x: 61, endPoint y: 80, distance: 6.0
click at [64, 85] on input "number" at bounding box center [53, 83] width 57 height 10
type input "44800"
click at [38, 120] on textarea at bounding box center [89, 120] width 129 height 16
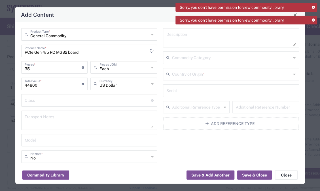
click at [62, 114] on textarea at bounding box center [89, 120] width 129 height 16
paste textarea "The shipment is transported by KWE using air freight."
type textarea "The shipment is transported by KWE using air freight."
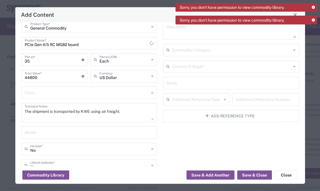
scroll to position [0, 0]
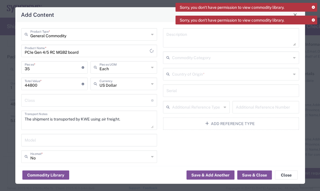
click at [203, 72] on input "text" at bounding box center [231, 74] width 119 height 10
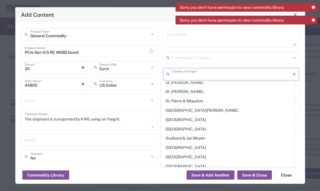
scroll to position [1969, 0]
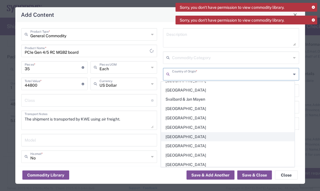
click at [179, 132] on span "[GEOGRAPHIC_DATA]" at bounding box center [227, 136] width 133 height 9
type input "[GEOGRAPHIC_DATA]"
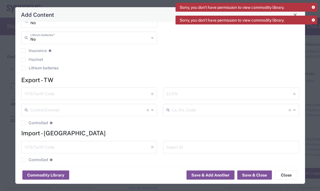
scroll to position [140, 0]
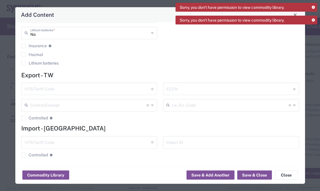
click at [68, 88] on input "text" at bounding box center [88, 88] width 127 height 10
paste input "8473.30.00.00-6"
type input "8473.30.00.00-6"
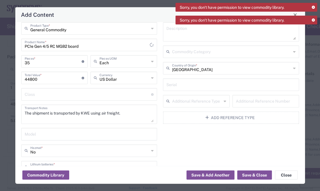
scroll to position [0, 0]
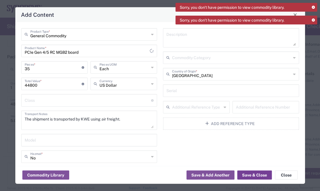
click at [262, 176] on button "Save & Close" at bounding box center [255, 174] width 35 height 9
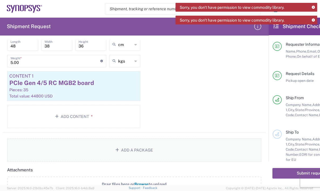
scroll to position [791, 0]
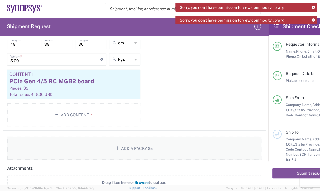
click at [180, 147] on button "Add a Package" at bounding box center [134, 147] width 255 height 23
click at [180, 124] on div "Package 6 Type * Material used to package goods Bale(s) Basket(s) Bolt(s) Bottl…" at bounding box center [205, 60] width 121 height 139
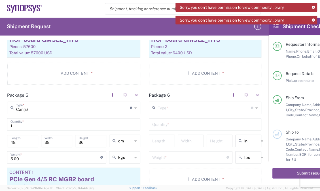
scroll to position [713, 0]
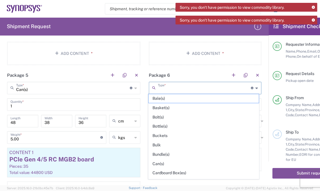
click at [184, 89] on input "text" at bounding box center [204, 88] width 93 height 10
click at [172, 160] on span "Can(s)" at bounding box center [204, 163] width 110 height 9
type input "Can(s)"
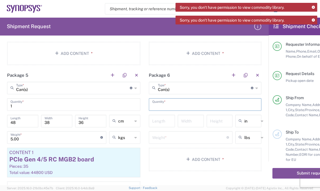
click at [198, 102] on input "text" at bounding box center [205, 104] width 106 height 10
type input "1"
click at [254, 119] on input "text" at bounding box center [252, 120] width 14 height 9
click at [244, 139] on span "cm" at bounding box center [246, 140] width 25 height 9
type input "cm"
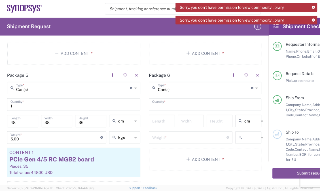
click at [249, 134] on input "text" at bounding box center [252, 137] width 14 height 9
click at [246, 155] on span "kgs" at bounding box center [246, 157] width 25 height 9
type input "kgs"
drag, startPoint x: 161, startPoint y: 118, endPoint x: 163, endPoint y: 107, distance: 11.4
click at [161, 118] on input "number" at bounding box center [161, 120] width 19 height 10
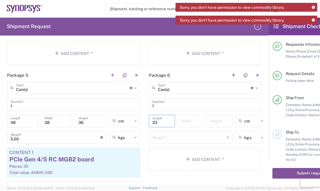
type input "33"
type input "28"
type input "23"
type input "cm"
type input "2.15"
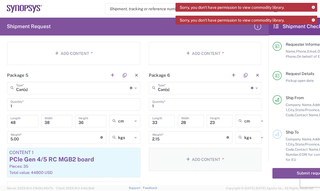
click at [192, 157] on button "Add Content *" at bounding box center [205, 159] width 113 height 23
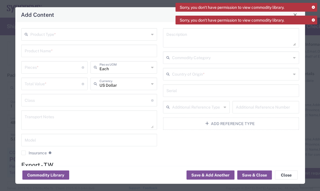
click at [91, 37] on input "text" at bounding box center [89, 34] width 119 height 10
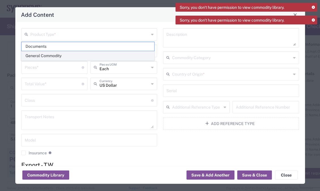
click at [81, 54] on span "General Commodity" at bounding box center [88, 55] width 133 height 9
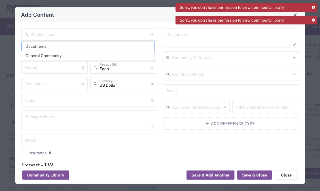
type input "General Commodity"
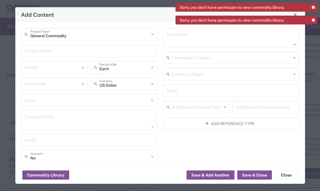
click at [59, 52] on input "text" at bounding box center [89, 50] width 129 height 10
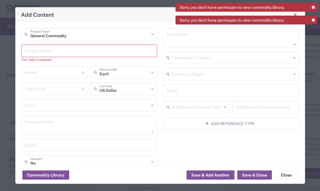
drag, startPoint x: 66, startPoint y: 54, endPoint x: 64, endPoint y: 63, distance: 9.7
click at [65, 54] on input "text" at bounding box center [89, 50] width 129 height 10
paste input "PCIe Gen 4/5 EP MGB2 board"
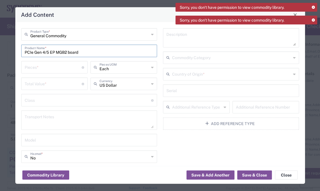
type input "PCIe Gen 4/5 EP MGB2 board"
click at [64, 72] on div "Pieces * Number of pieces inside all the packages" at bounding box center [54, 67] width 67 height 12
click at [64, 69] on input "number" at bounding box center [53, 67] width 57 height 10
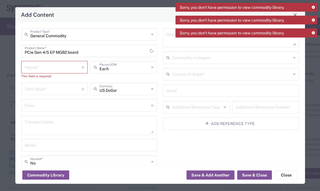
drag, startPoint x: 64, startPoint y: 68, endPoint x: 72, endPoint y: 45, distance: 23.4
click at [64, 68] on input "number" at bounding box center [53, 67] width 57 height 10
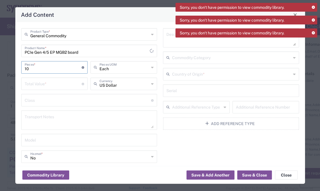
type input "10"
click at [47, 81] on input "number" at bounding box center [53, 83] width 57 height 10
type input "0"
type input "12500"
click at [79, 111] on div "Transport Notes" at bounding box center [89, 119] width 136 height 19
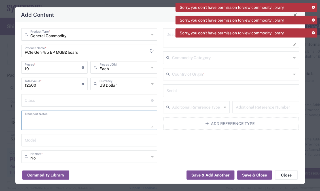
click at [78, 116] on textarea at bounding box center [89, 120] width 129 height 16
paste textarea "The shipment is transported by KWE using air freight."
type textarea "The shipment is transported by KWE using air freight."
click at [169, 41] on textarea at bounding box center [231, 38] width 129 height 16
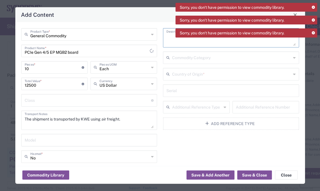
click at [195, 75] on input "text" at bounding box center [231, 74] width 119 height 10
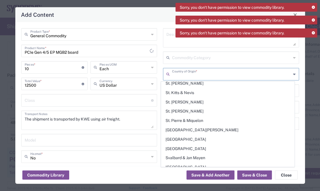
scroll to position [1956, 0]
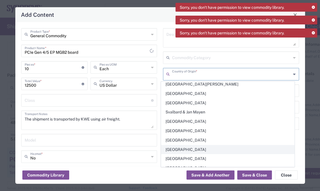
click at [187, 145] on span "[GEOGRAPHIC_DATA]" at bounding box center [227, 149] width 133 height 9
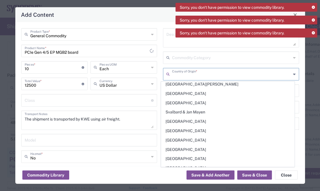
type input "[GEOGRAPHIC_DATA]"
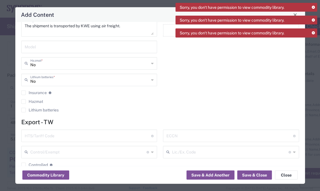
scroll to position [130, 0]
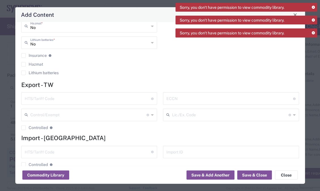
click at [73, 98] on input "text" at bounding box center [88, 98] width 127 height 10
paste input "8473.30.00.00-6"
type input "8473.30.00.00-6"
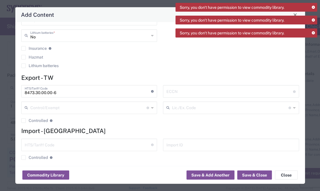
scroll to position [140, 0]
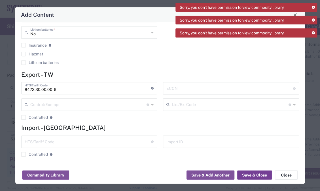
click at [255, 173] on button "Save & Close" at bounding box center [255, 174] width 35 height 9
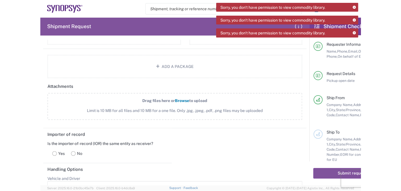
scroll to position [880, 0]
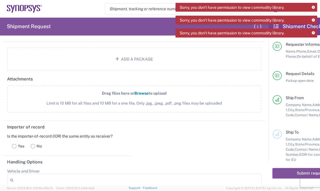
click at [149, 96] on label "Drag files here or Browse to upload Limit is 10 MB for all files and 10 MB for …" at bounding box center [134, 98] width 255 height 27
click at [0, 0] on input "Drag files here or Browse to upload Limit is 10 MB for all files and 10 MB for …" at bounding box center [0, 0] width 0 height 0
click at [110, 96] on label "Drag files here or Browse to upload Limit is 10 MB for all files and 10 MB for …" at bounding box center [134, 98] width 255 height 27
click at [0, 0] on input "Drag files here or Browse to upload Limit is 10 MB for all files and 10 MB for …" at bounding box center [0, 0] width 0 height 0
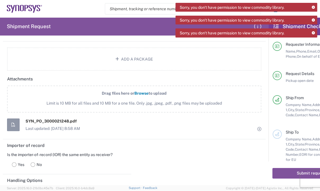
click at [117, 97] on label "Drag files here or Browse to upload Limit is 10 MB for all files and 10 MB for …" at bounding box center [134, 98] width 255 height 27
click at [0, 0] on input "Drag files here or Browse to upload Limit is 10 MB for all files and 10 MB for …" at bounding box center [0, 0] width 0 height 0
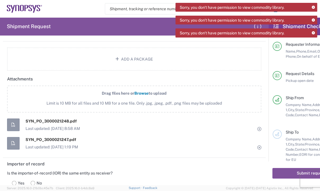
drag, startPoint x: 101, startPoint y: 98, endPoint x: 103, endPoint y: 96, distance: 3.6
click at [101, 100] on span "Limit is 10 MB for all files and 10 MB for a one file. Only .jpg, .jpeg, .pdf, …" at bounding box center [135, 103] width 230 height 6
click at [0, 0] on input "Drag files here or Browse to upload Limit is 10 MB for all files and 10 MB for …" at bounding box center [0, 0] width 0 height 0
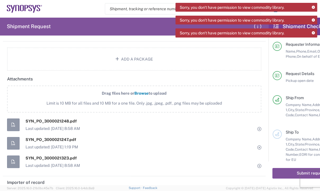
click at [161, 100] on span "Limit is 10 MB for all files and 10 MB for a one file. Only .jpg, .jpeg, .pdf, …" at bounding box center [135, 103] width 230 height 6
click at [0, 0] on input "Drag files here or Browse to upload Limit is 10 MB for all files and 10 MB for …" at bounding box center [0, 0] width 0 height 0
click at [184, 92] on label "Drag files here or Browse to upload Limit is 10 MB for all files and 10 MB for …" at bounding box center [134, 98] width 255 height 27
click at [0, 0] on input "Drag files here or Browse to upload Limit is 10 MB for all files and 10 MB for …" at bounding box center [0, 0] width 0 height 0
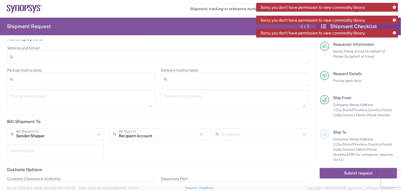
scroll to position [1106, 0]
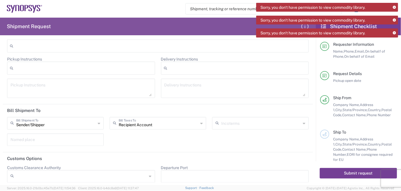
click at [344, 177] on button "Submit request" at bounding box center [358, 173] width 77 height 10
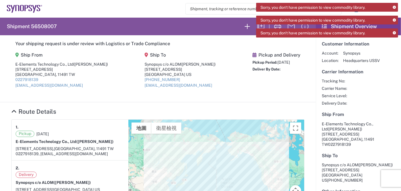
click at [394, 7] on icon at bounding box center [393, 7] width 3 height 3
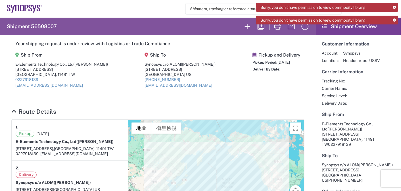
click at [394, 6] on icon at bounding box center [393, 7] width 3 height 3
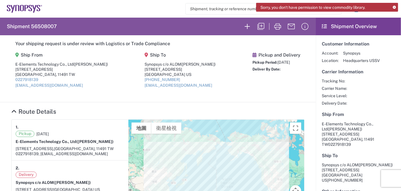
click at [394, 8] on icon at bounding box center [393, 7] width 3 height 3
